Goal: Check status

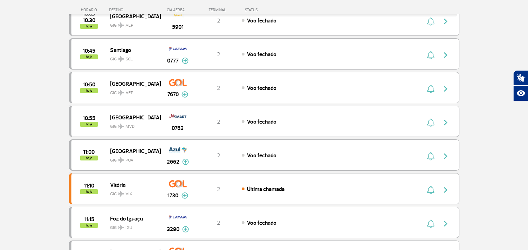
scroll to position [117, 0]
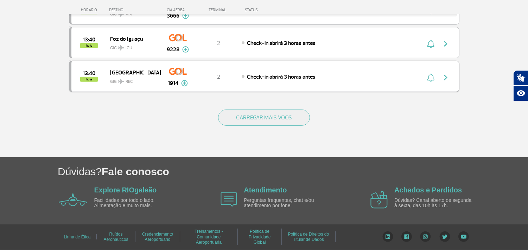
scroll to position [705, 0]
click at [242, 126] on div "CARREGAR MAIS VOOS" at bounding box center [264, 129] width 390 height 57
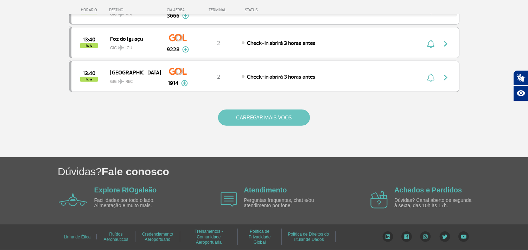
click at [240, 117] on button "CARREGAR MAIS VOOS" at bounding box center [264, 118] width 92 height 16
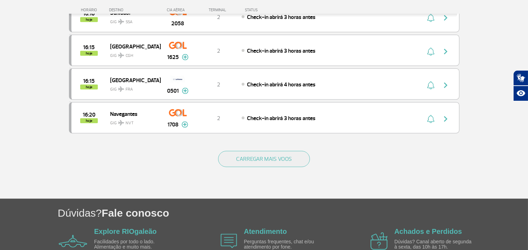
scroll to position [1370, 0]
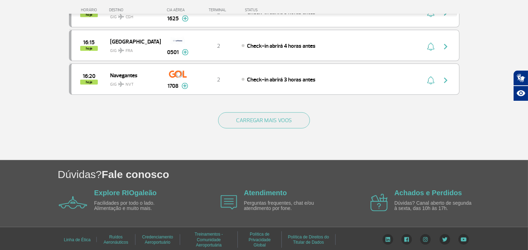
click at [218, 113] on button "CARREGAR MAIS VOOS" at bounding box center [264, 121] width 92 height 16
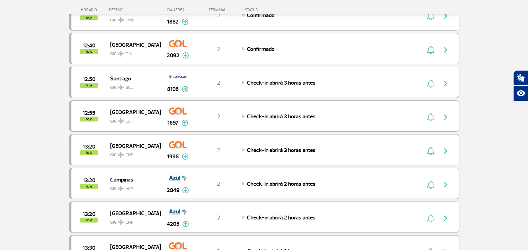
scroll to position [442, 0]
